Goal: Information Seeking & Learning: Learn about a topic

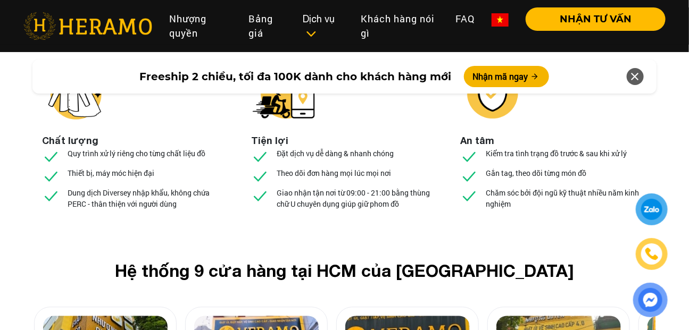
scroll to position [4003, 0]
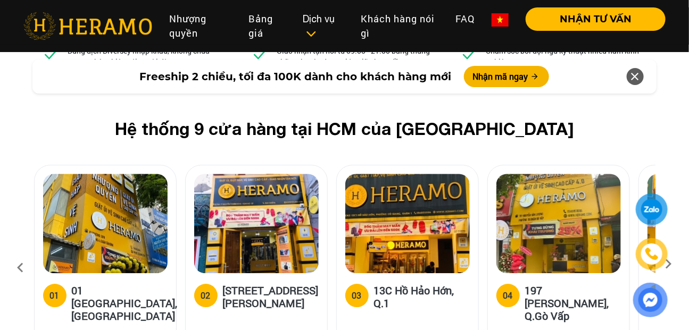
scroll to position [4097, 0]
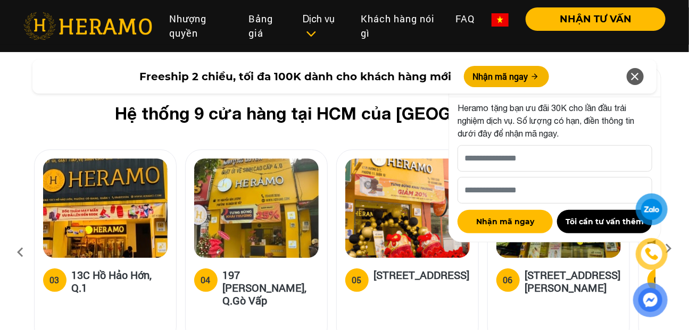
click at [638, 80] on icon at bounding box center [635, 76] width 13 height 19
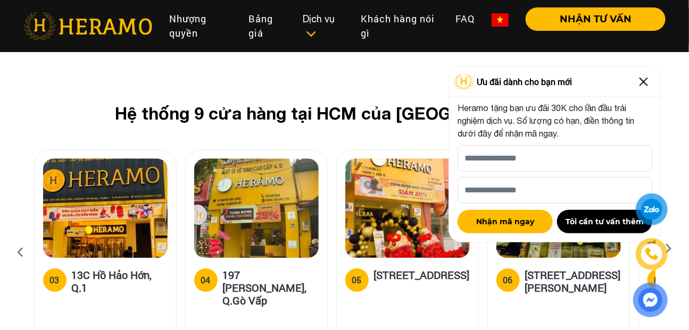
click at [641, 80] on img at bounding box center [643, 81] width 17 height 17
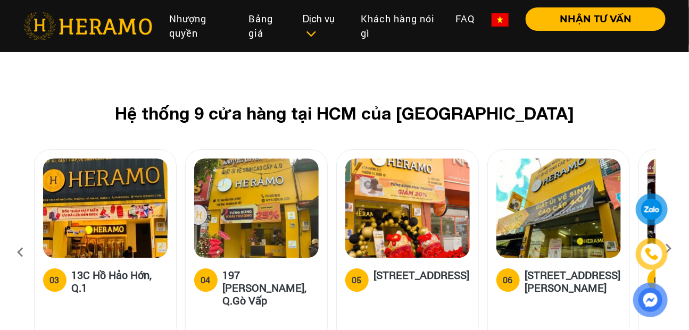
click at [667, 249] on icon at bounding box center [668, 252] width 19 height 7
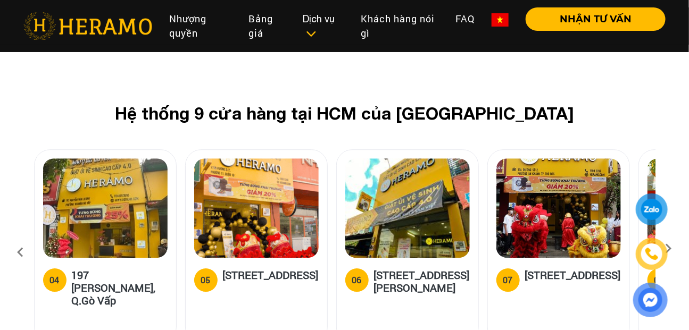
click at [667, 249] on icon at bounding box center [668, 252] width 19 height 7
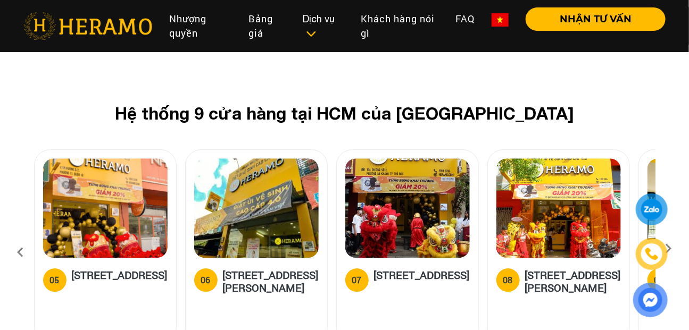
click at [667, 249] on icon at bounding box center [668, 252] width 19 height 7
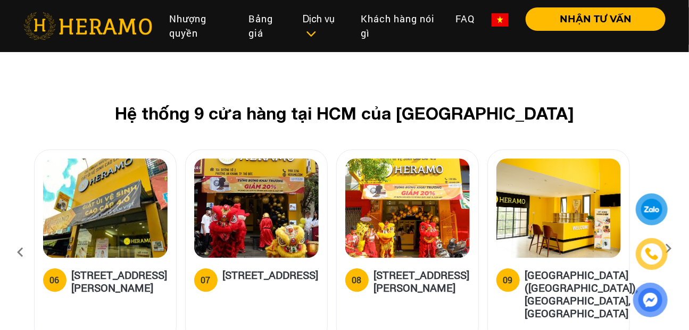
click at [412, 269] on h5 "[STREET_ADDRESS][PERSON_NAME]" at bounding box center [422, 282] width 96 height 26
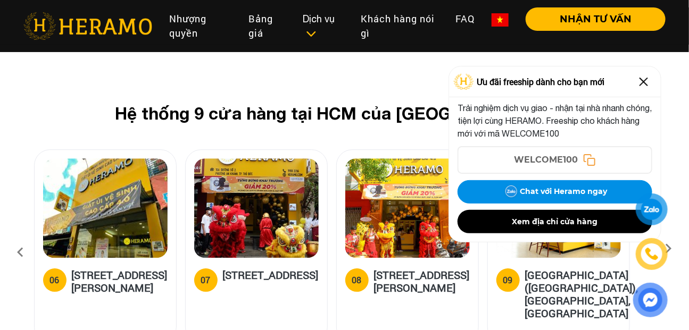
scroll to position [4076, 0]
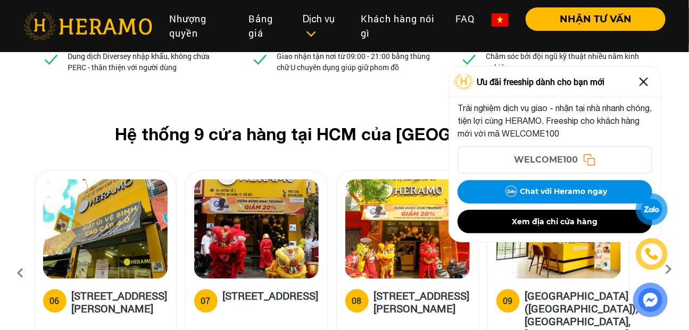
click at [644, 79] on img at bounding box center [643, 81] width 17 height 17
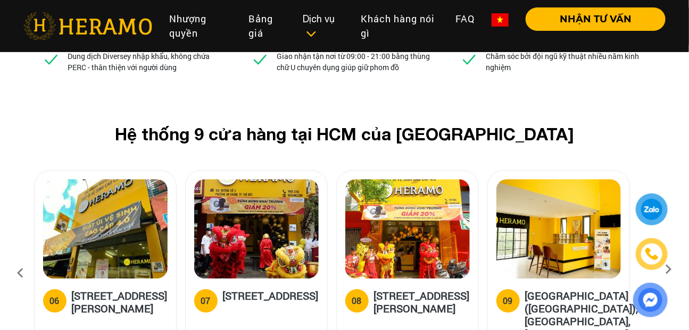
click at [422, 179] on img at bounding box center [407, 228] width 124 height 99
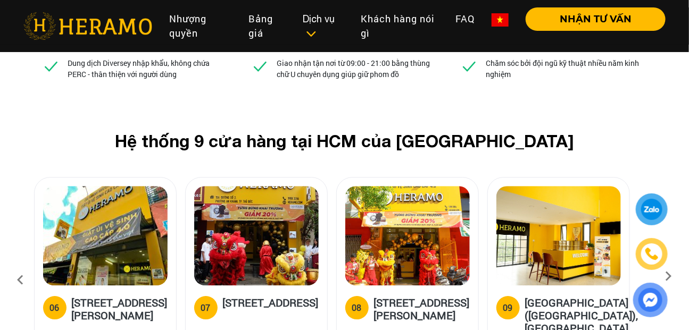
scroll to position [4069, 0]
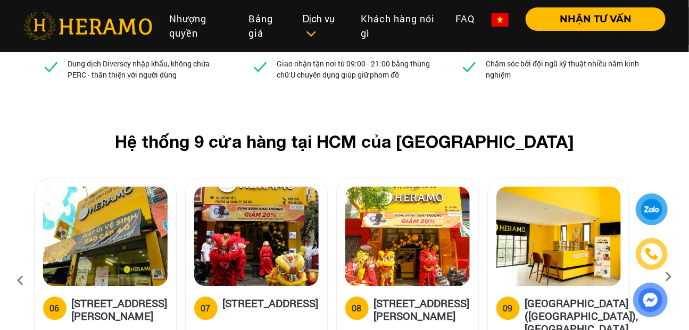
click at [652, 207] on div at bounding box center [652, 210] width 26 height 26
click at [10, 131] on div "Hệ thống 9 cửa hàng tại HCM của HERAMO 01 01 [GEOGRAPHIC_DATA], Q.[GEOGRAPHIC_D…" at bounding box center [344, 257] width 689 height 252
click at [671, 277] on icon at bounding box center [668, 280] width 19 height 7
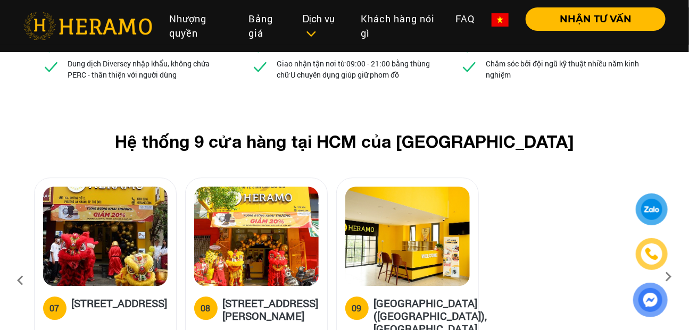
click at [670, 277] on icon at bounding box center [668, 280] width 19 height 7
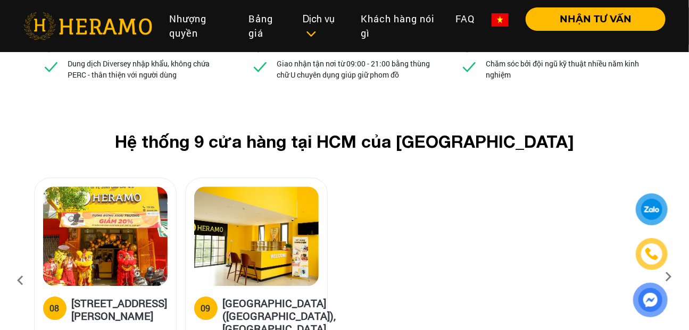
click at [17, 267] on icon at bounding box center [20, 281] width 19 height 29
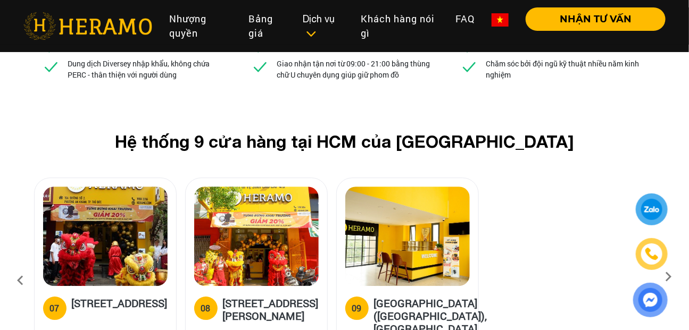
click at [16, 267] on icon at bounding box center [20, 281] width 19 height 29
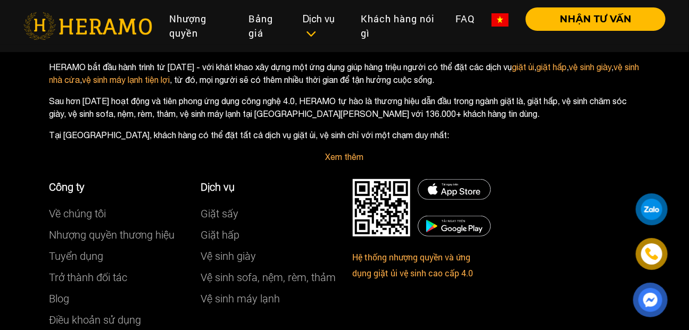
scroll to position [6249, 0]
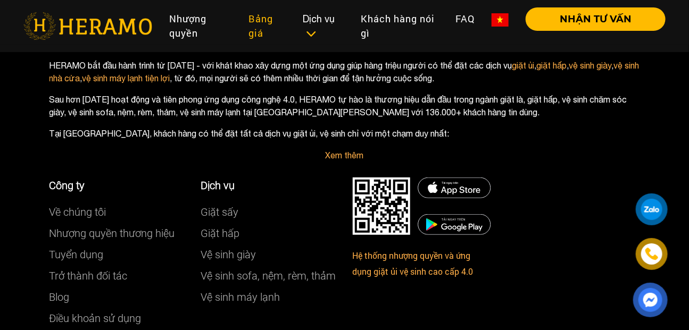
click at [265, 21] on link "Bảng giá" at bounding box center [267, 25] width 54 height 37
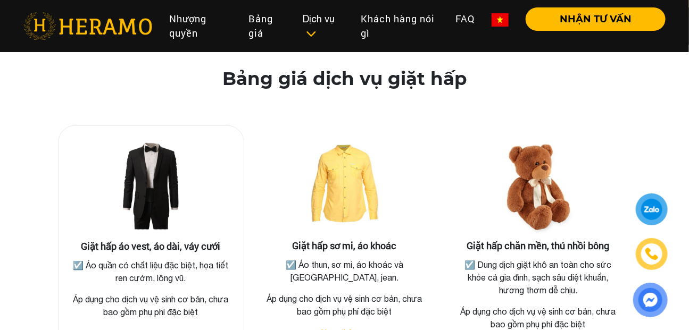
click at [153, 180] on img at bounding box center [151, 188] width 106 height 106
click at [150, 177] on img at bounding box center [151, 188] width 106 height 106
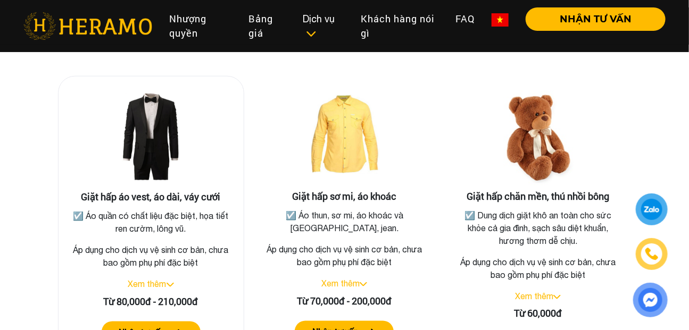
scroll to position [1988, 0]
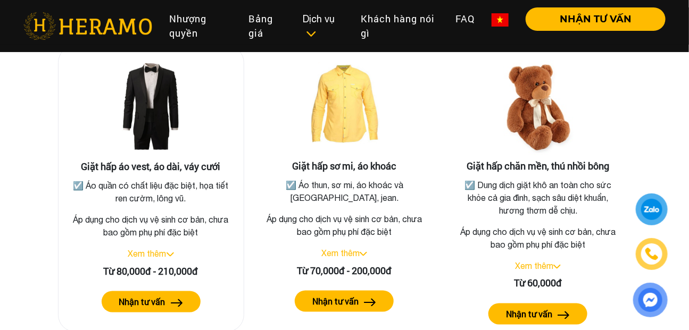
click at [155, 249] on link "Xem thêm" at bounding box center [147, 254] width 38 height 10
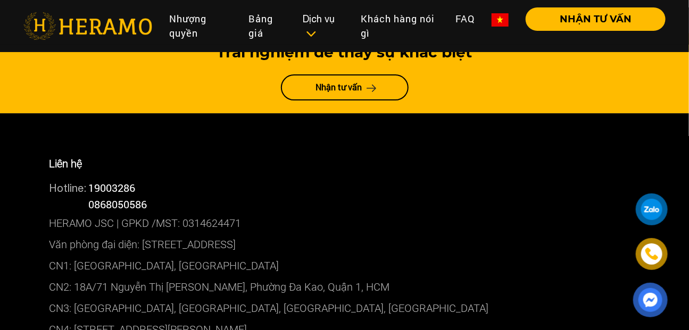
scroll to position [5809, 0]
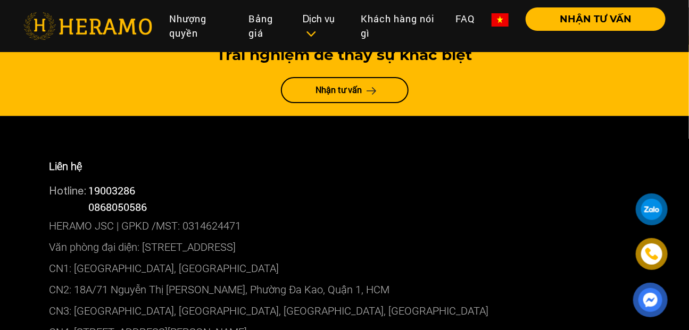
click at [462, 301] on p "CN3: [GEOGRAPHIC_DATA], [GEOGRAPHIC_DATA], [GEOGRAPHIC_DATA], [GEOGRAPHIC_DATA]" at bounding box center [344, 311] width 591 height 21
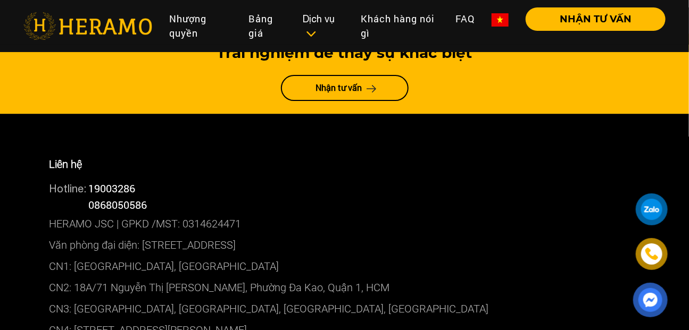
scroll to position [5812, 0]
click at [494, 235] on p "Văn phòng đại diện: [STREET_ADDRESS]" at bounding box center [344, 245] width 591 height 21
